Goal: Task Accomplishment & Management: Use online tool/utility

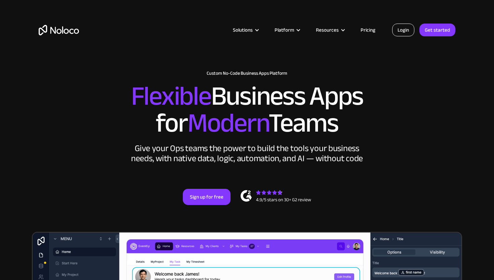
click at [400, 30] on link "Login" at bounding box center [403, 30] width 22 height 13
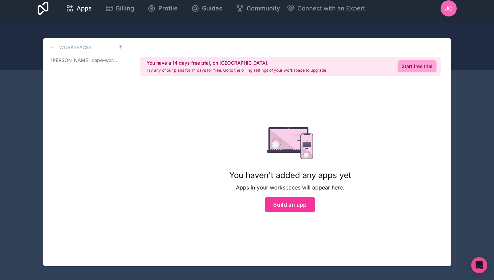
scroll to position [7, 0]
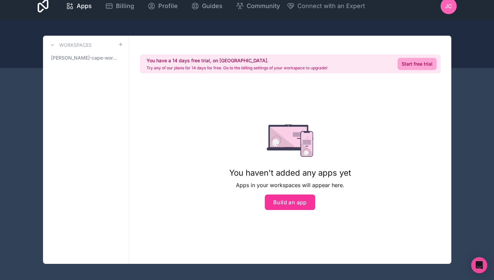
click at [284, 198] on button "Build an app" at bounding box center [290, 201] width 50 height 15
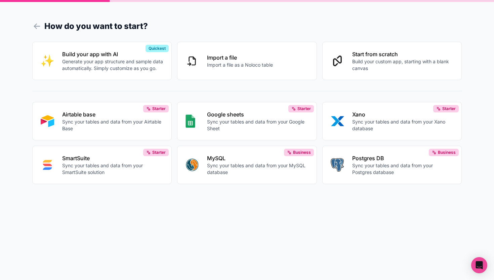
click at [122, 124] on p "Sync your tables and data from your Airtable Base" at bounding box center [113, 124] width 102 height 13
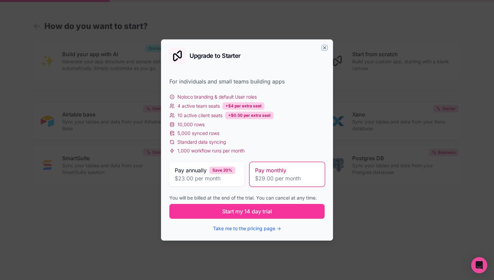
click at [324, 48] on icon "button" at bounding box center [324, 47] width 3 height 3
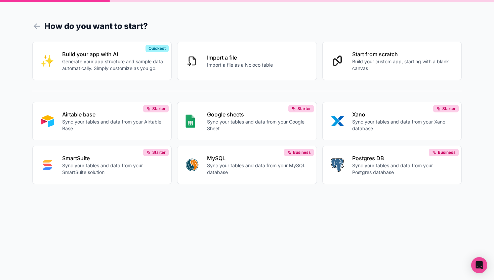
click at [361, 75] on button "Start from scratch Build your custom app, starting with a blank canvas" at bounding box center [392, 61] width 140 height 38
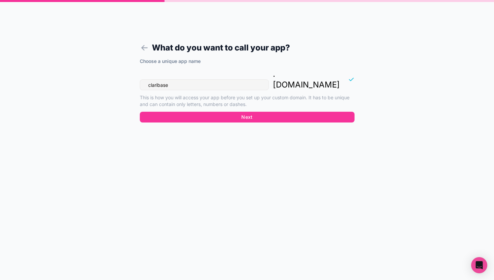
click at [303, 112] on button "Next" at bounding box center [247, 117] width 215 height 11
